Goal: Obtain resource: Download file/media

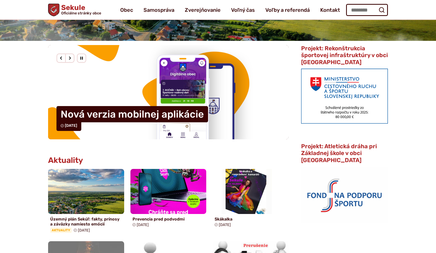
scroll to position [106, 0]
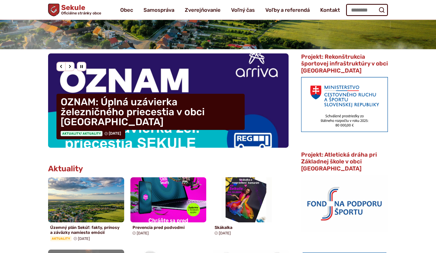
click at [335, 111] on img at bounding box center [344, 104] width 87 height 55
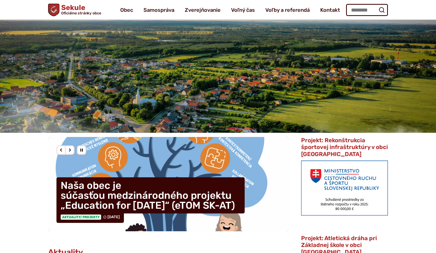
scroll to position [11, 0]
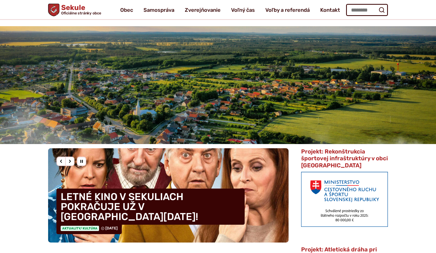
click at [60, 159] on div "Predošlý slajd" at bounding box center [61, 160] width 9 height 9
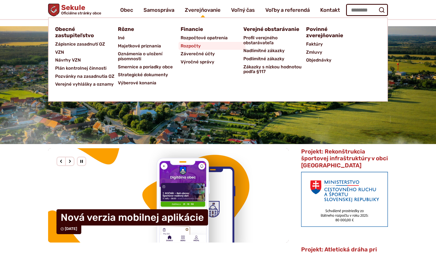
click at [193, 45] on span "Rozpočty" at bounding box center [191, 46] width 20 height 8
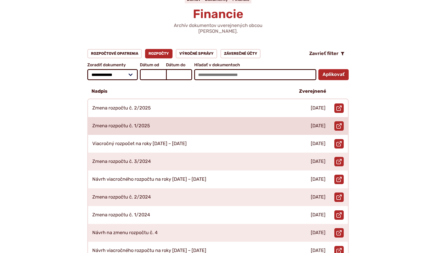
scroll to position [62, 0]
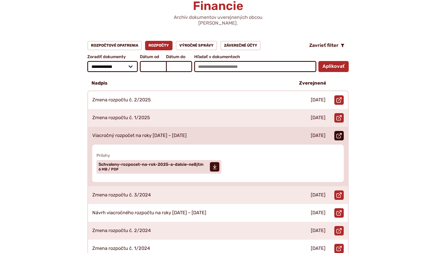
click at [337, 133] on use at bounding box center [339, 135] width 5 height 5
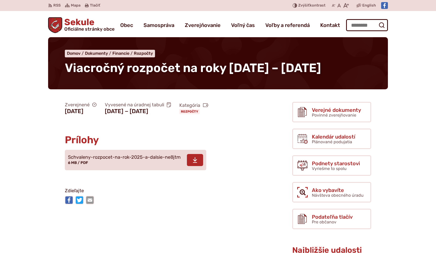
click at [198, 166] on span at bounding box center [195, 160] width 16 height 12
